Goal: Information Seeking & Learning: Understand process/instructions

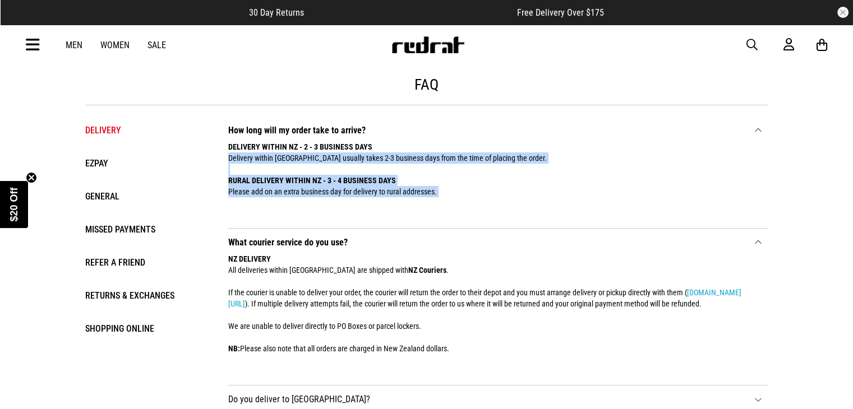
drag, startPoint x: 225, startPoint y: 158, endPoint x: 455, endPoint y: 200, distance: 234.2
copy div "Delivery within [GEOGRAPHIC_DATA] usually takes 2-3 business days from the time…"
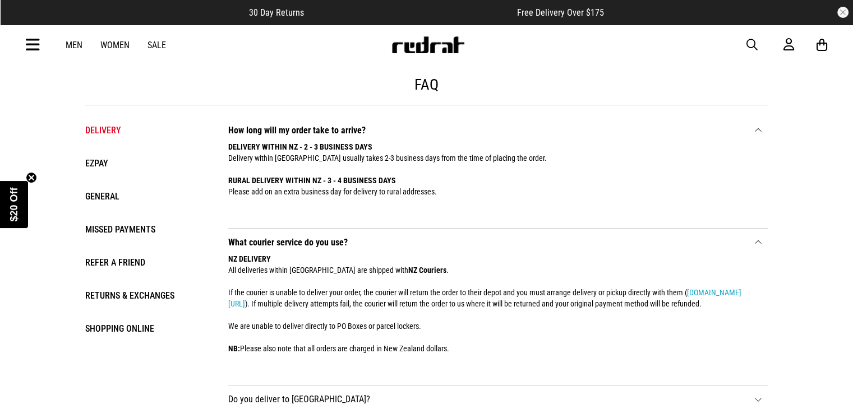
click at [102, 166] on li "EZPAY" at bounding box center [145, 163] width 121 height 16
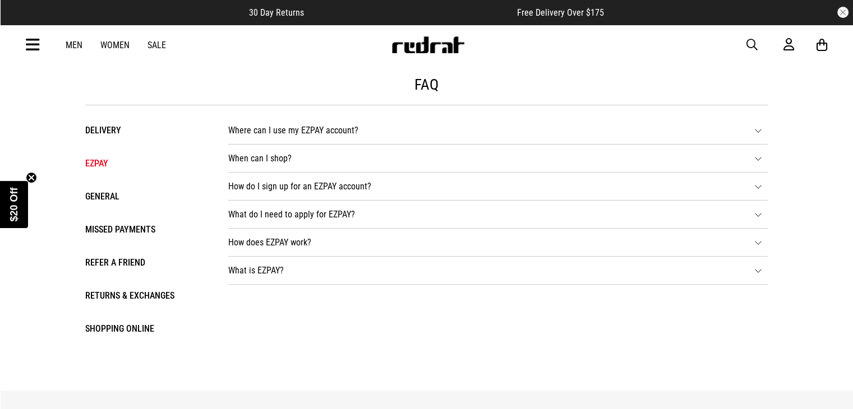
click at [106, 136] on li "Delivery" at bounding box center [145, 130] width 121 height 16
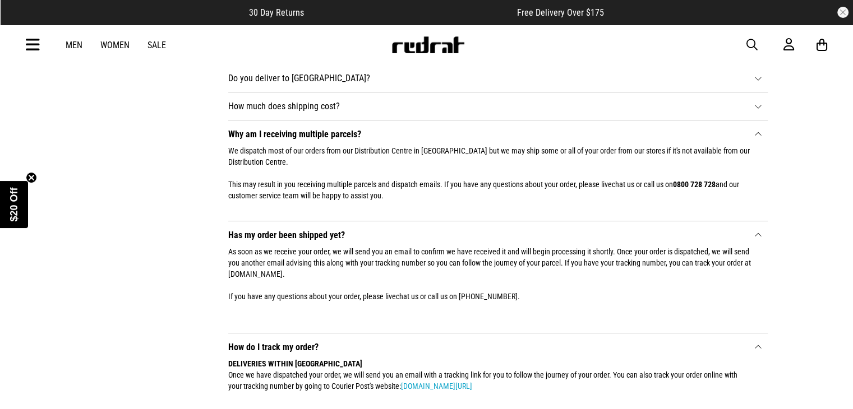
scroll to position [392, 0]
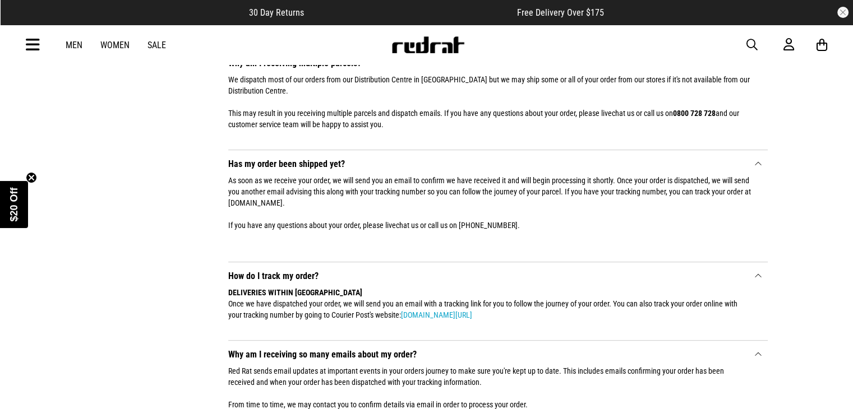
drag, startPoint x: 226, startPoint y: 190, endPoint x: 326, endPoint y: 218, distance: 103.1
click at [326, 218] on ul "How long will my order take to arrive? DELIVERY WITHIN NZ - 2 - 3 BUSINESS DAYS…" at bounding box center [487, 88] width 562 height 729
copy div "As soon as we receive your order, we will send you an email to confirm we have …"
